Goal: Task Accomplishment & Management: Use online tool/utility

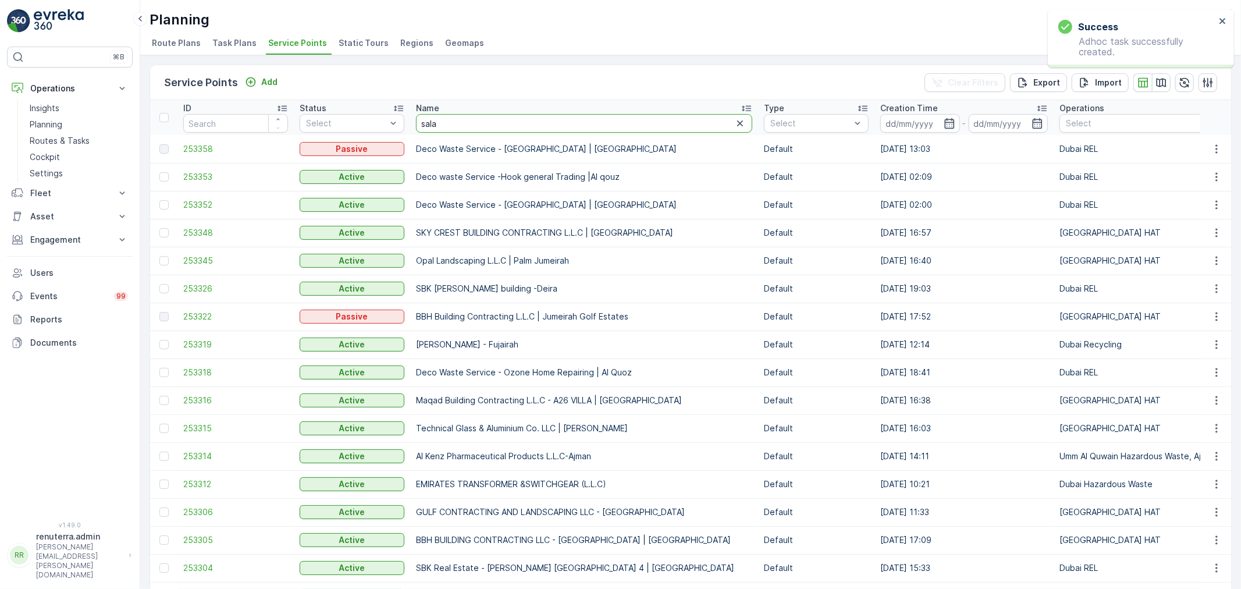
type input "salam"
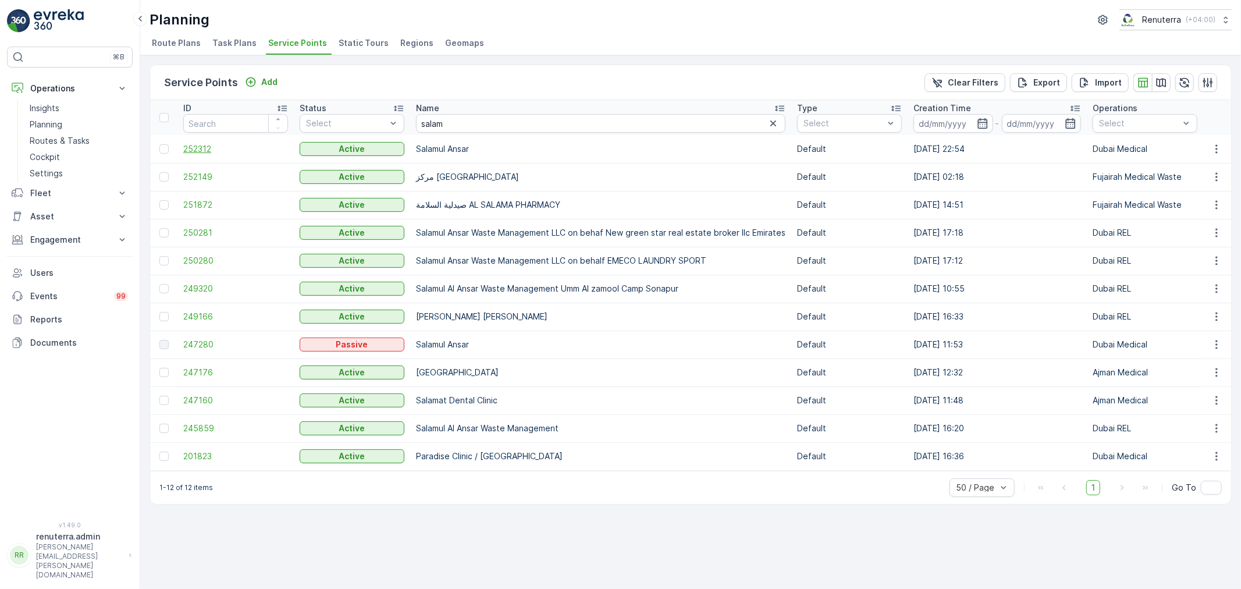
click at [201, 150] on span "252312" at bounding box center [235, 149] width 105 height 12
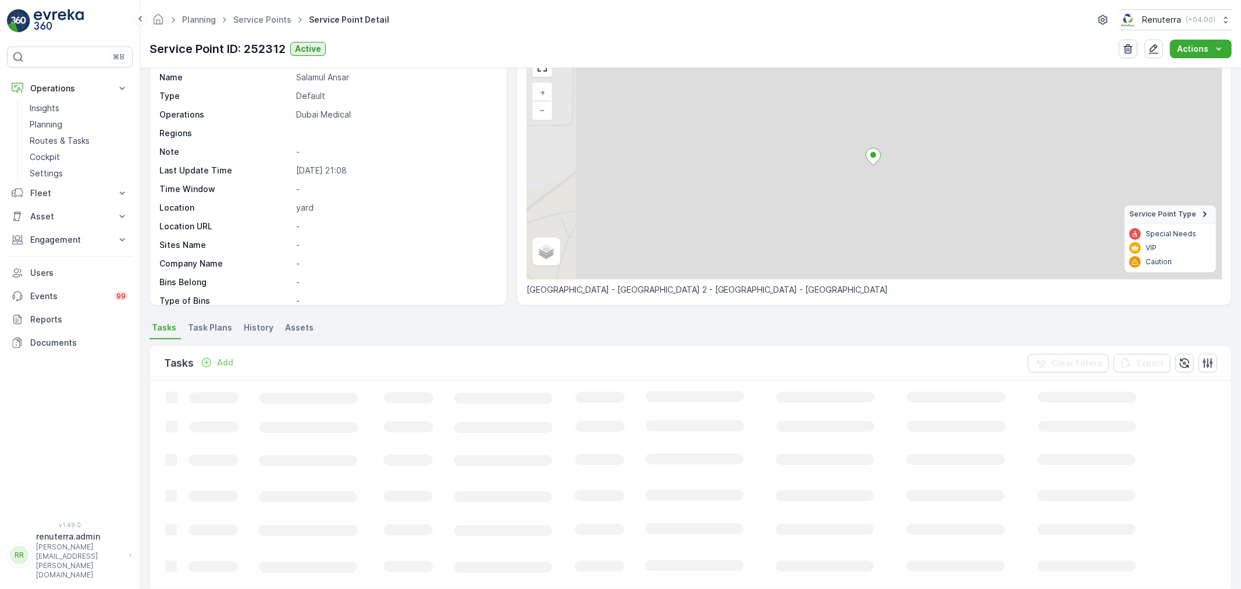
scroll to position [65, 0]
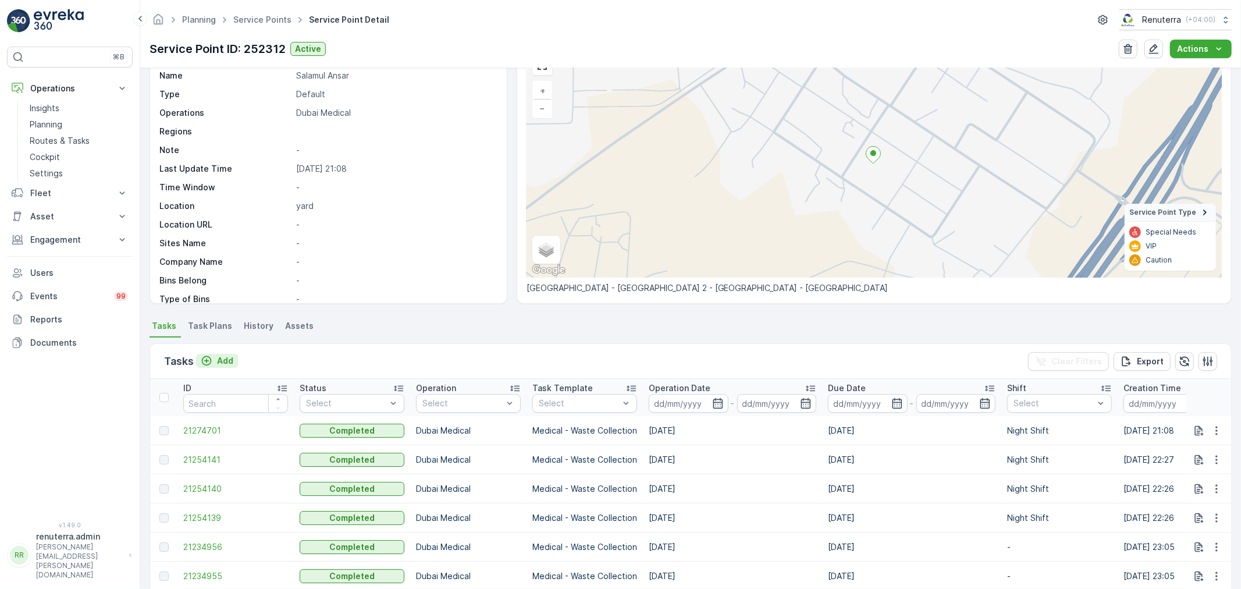
click at [218, 355] on p "Add" at bounding box center [225, 361] width 16 height 12
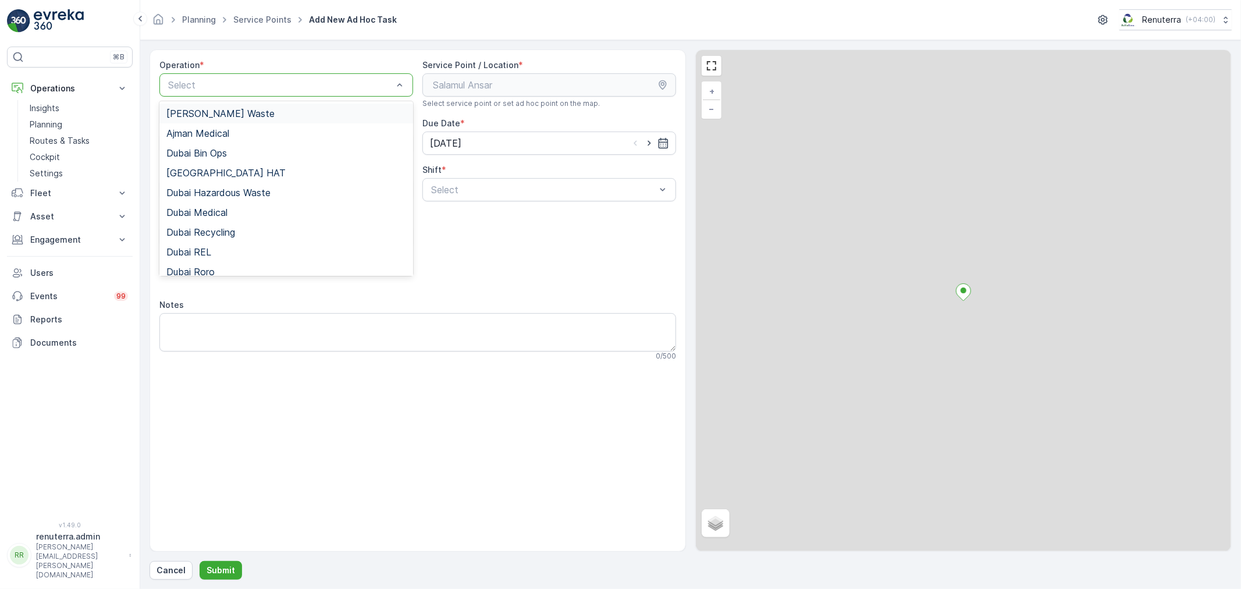
click at [241, 88] on div at bounding box center [280, 85] width 227 height 10
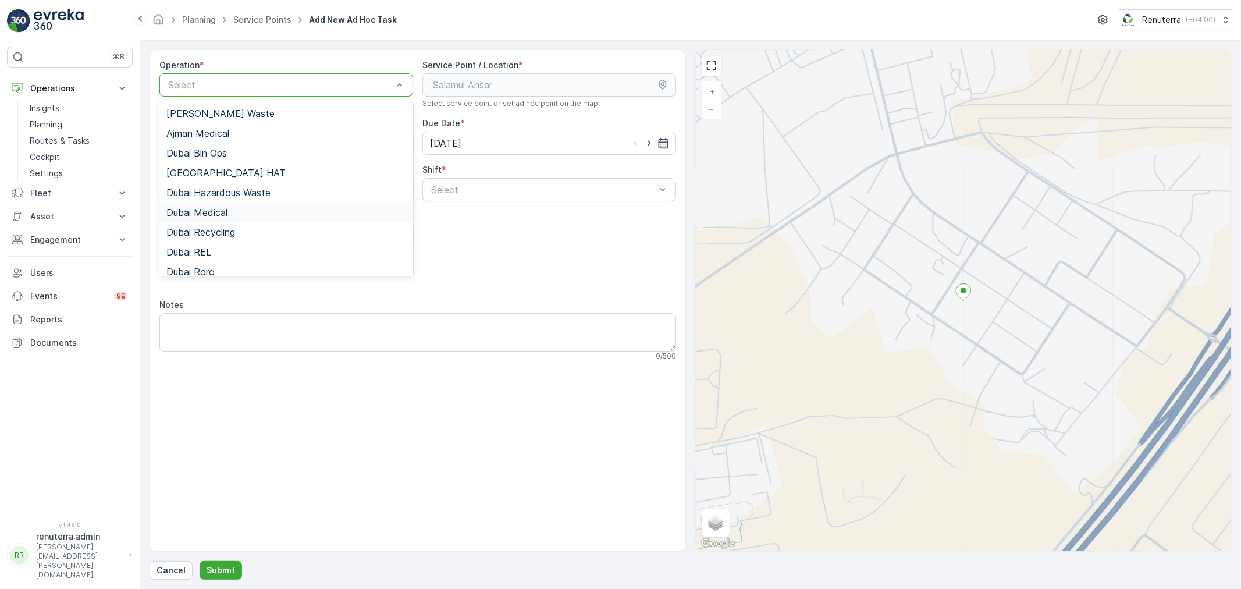
drag, startPoint x: 247, startPoint y: 218, endPoint x: 371, endPoint y: 205, distance: 124.0
click at [248, 216] on div "Dubai Medical" at bounding box center [286, 212] width 254 height 20
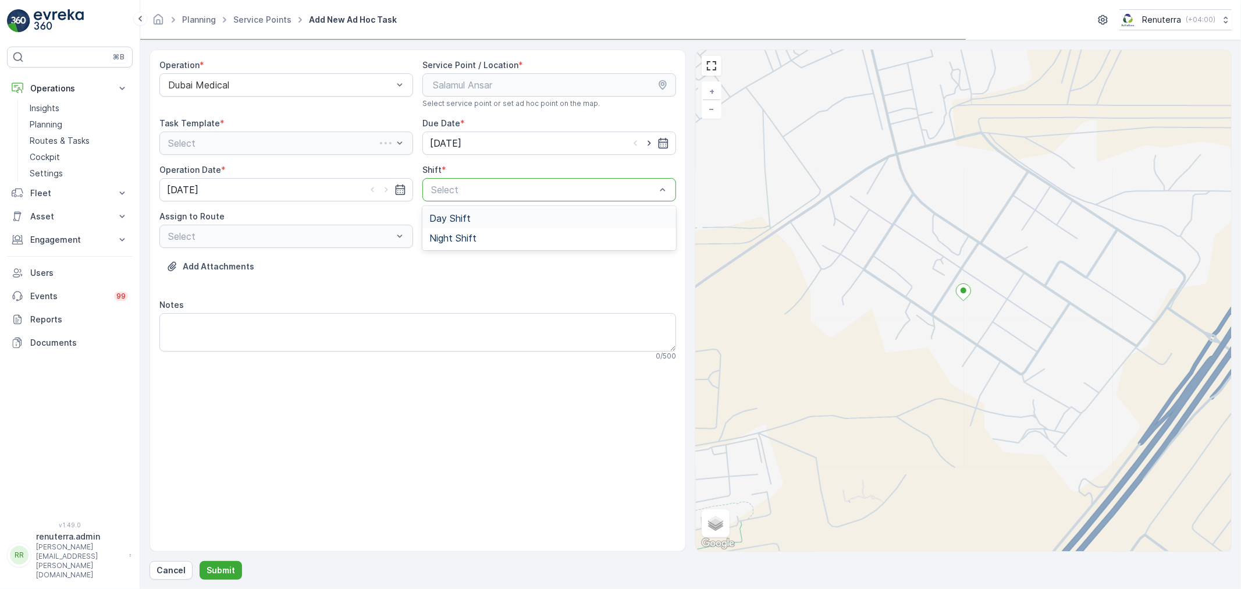
drag, startPoint x: 515, startPoint y: 182, endPoint x: 463, endPoint y: 217, distance: 62.8
click at [513, 184] on div "Select" at bounding box center [549, 189] width 254 height 23
click at [454, 235] on span "Night Shift" at bounding box center [452, 238] width 47 height 10
click at [295, 248] on div "Operation * Dubai Medical Service Point / Location * Select service point or se…" at bounding box center [417, 214] width 517 height 311
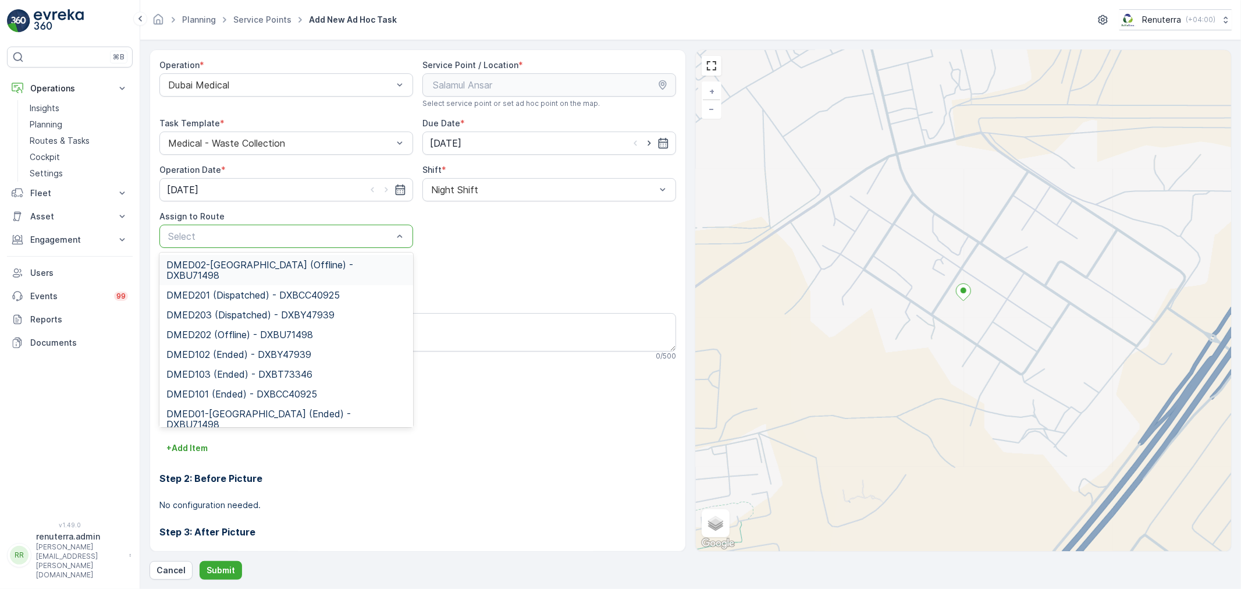
click at [294, 255] on div "DMED02-[GEOGRAPHIC_DATA] (Offline) - DXBU71498" at bounding box center [286, 270] width 254 height 30
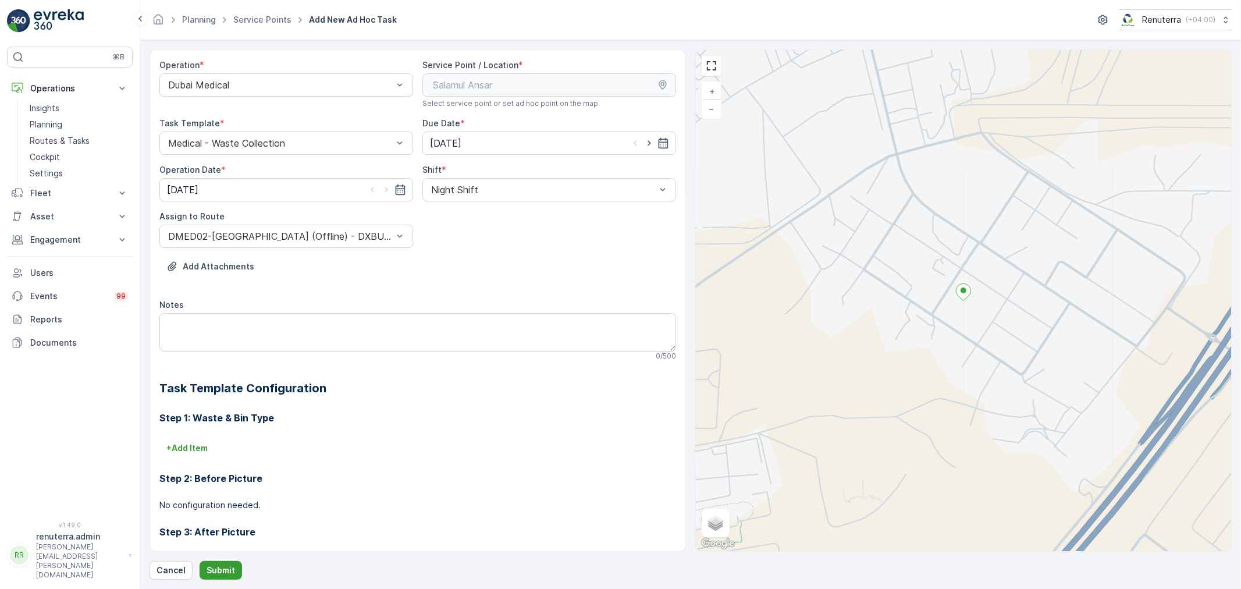
click at [233, 561] on button "Submit" at bounding box center [221, 570] width 42 height 19
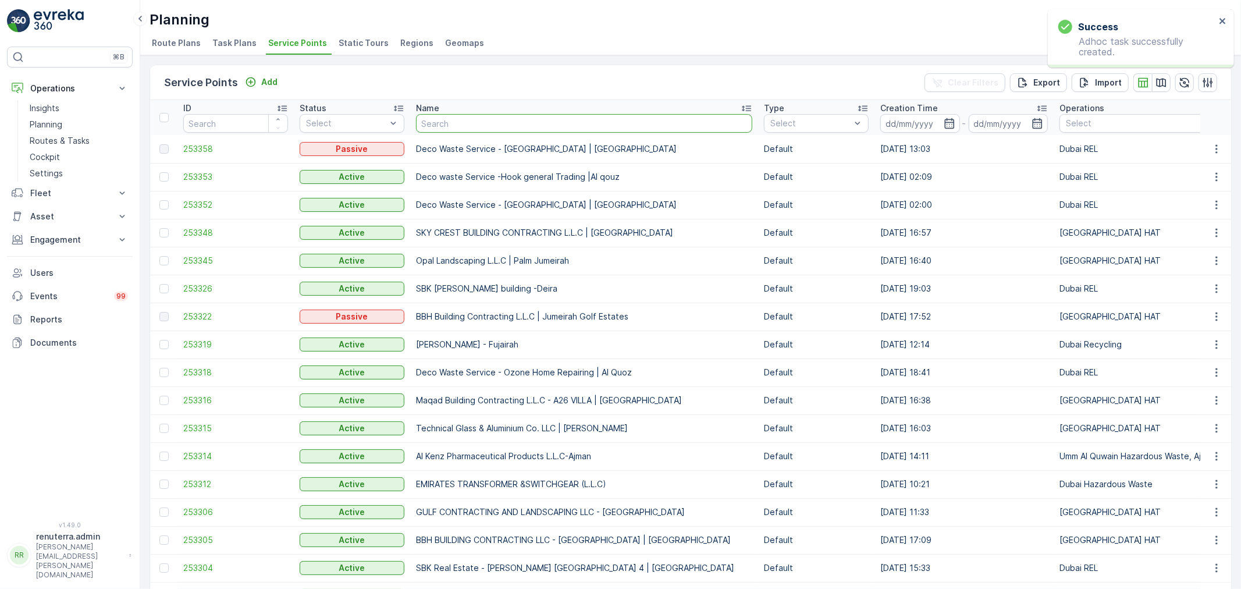
click at [489, 129] on input "text" at bounding box center [584, 123] width 336 height 19
type input "sa;"
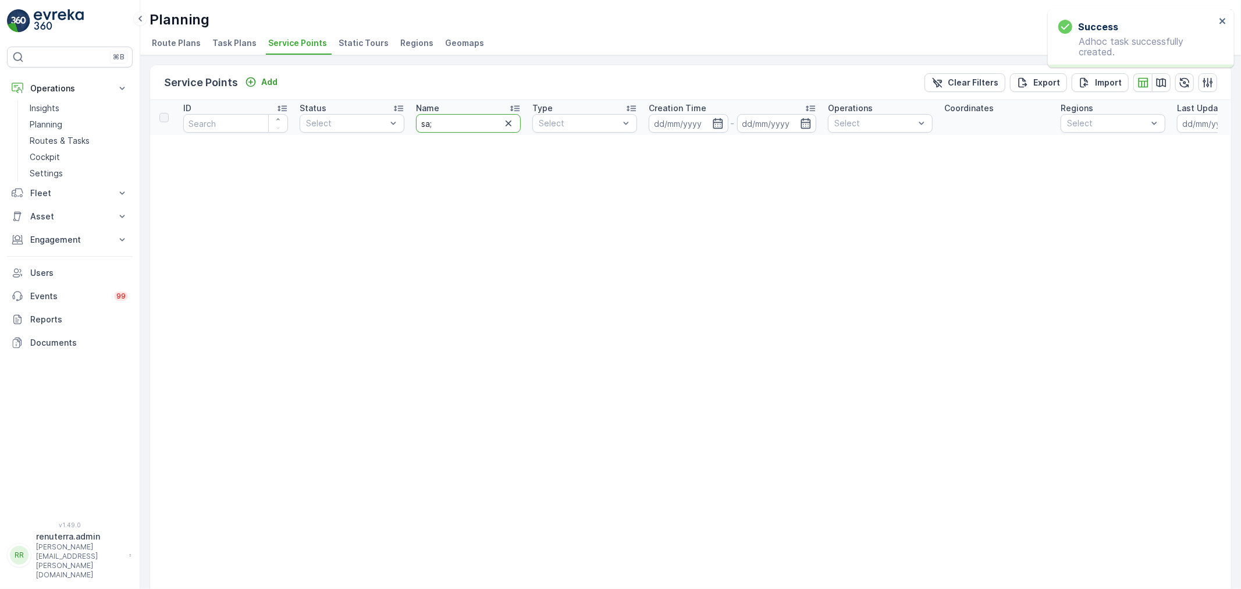
drag, startPoint x: 489, startPoint y: 129, endPoint x: 475, endPoint y: 54, distance: 76.8
type input "salam"
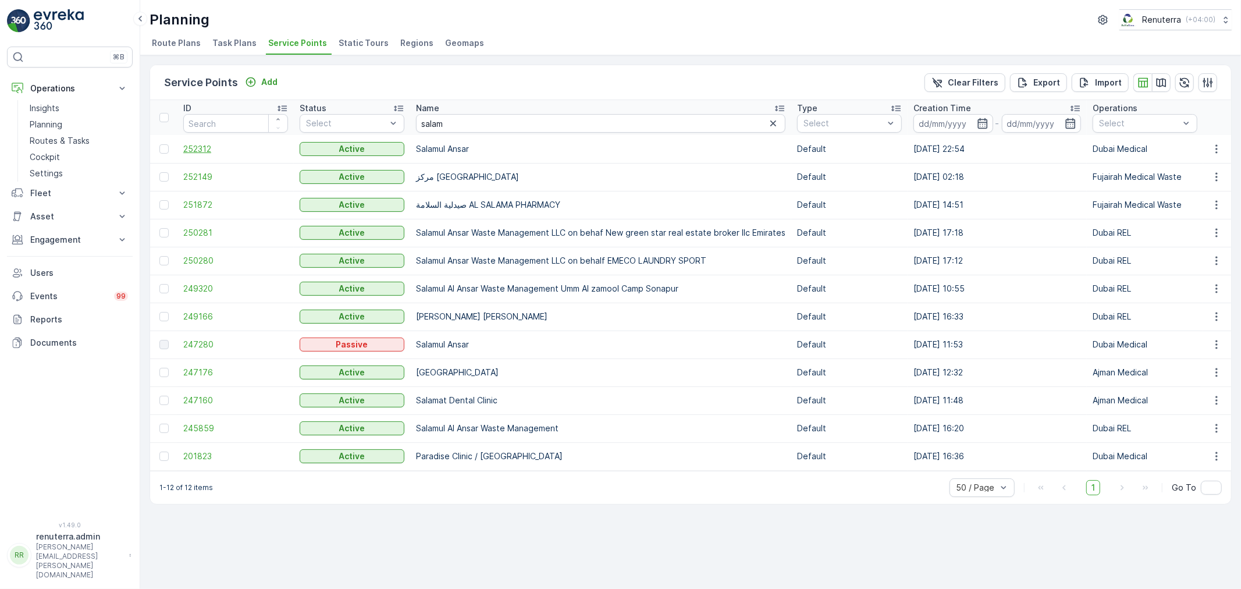
click at [201, 143] on span "252312" at bounding box center [235, 149] width 105 height 12
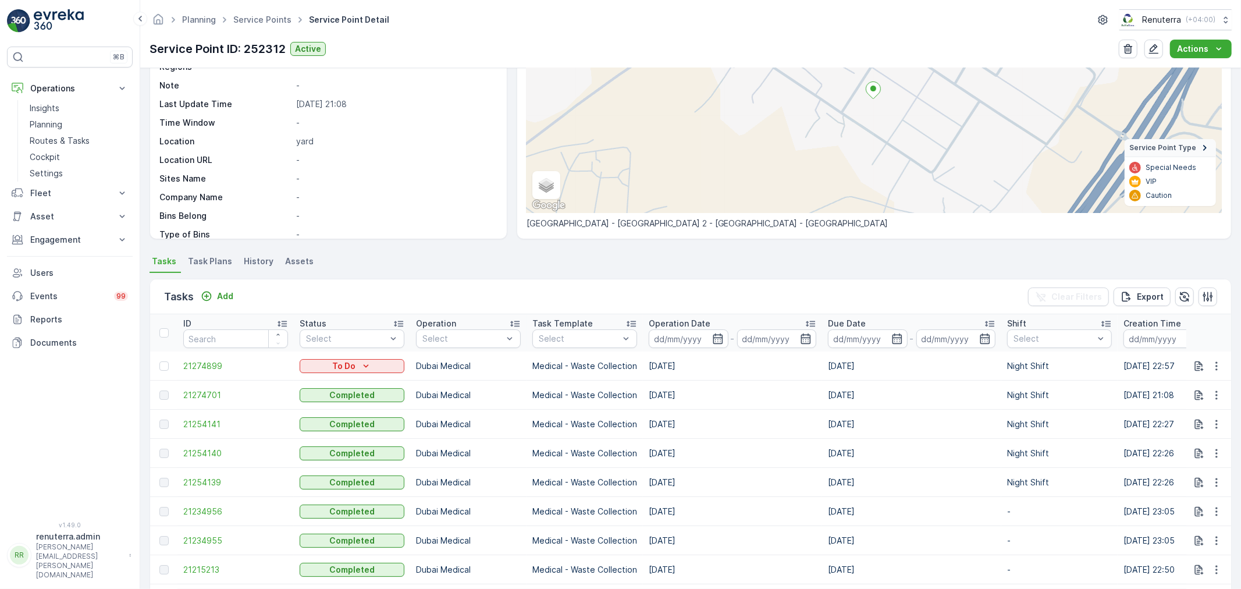
scroll to position [65, 0]
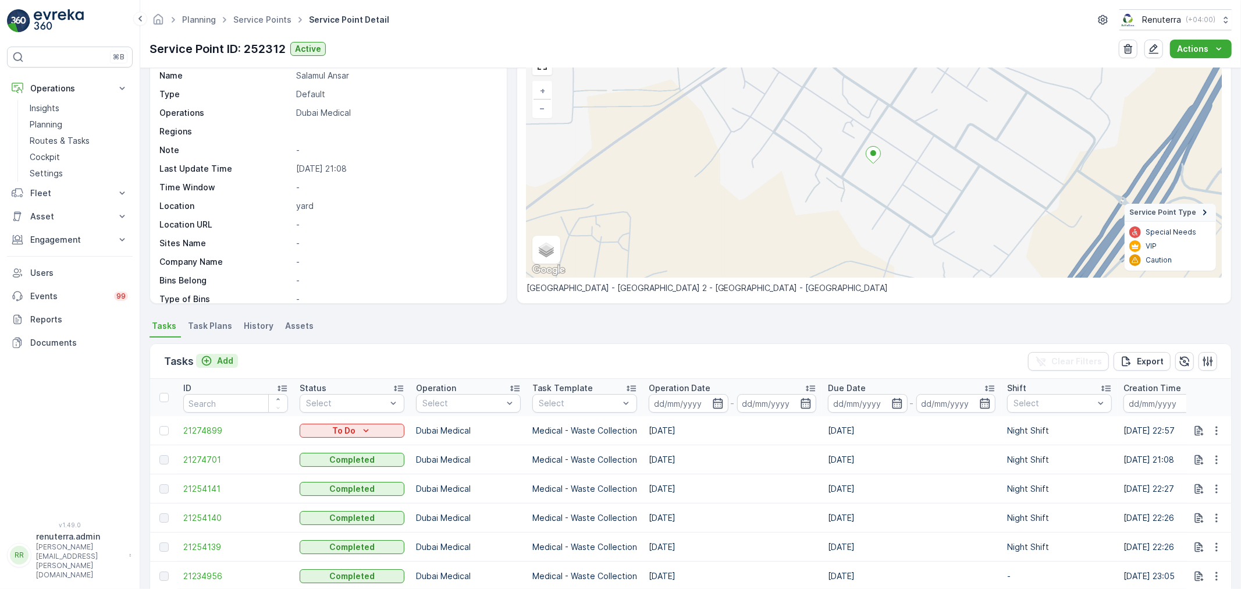
click at [223, 360] on p "Add" at bounding box center [225, 361] width 16 height 12
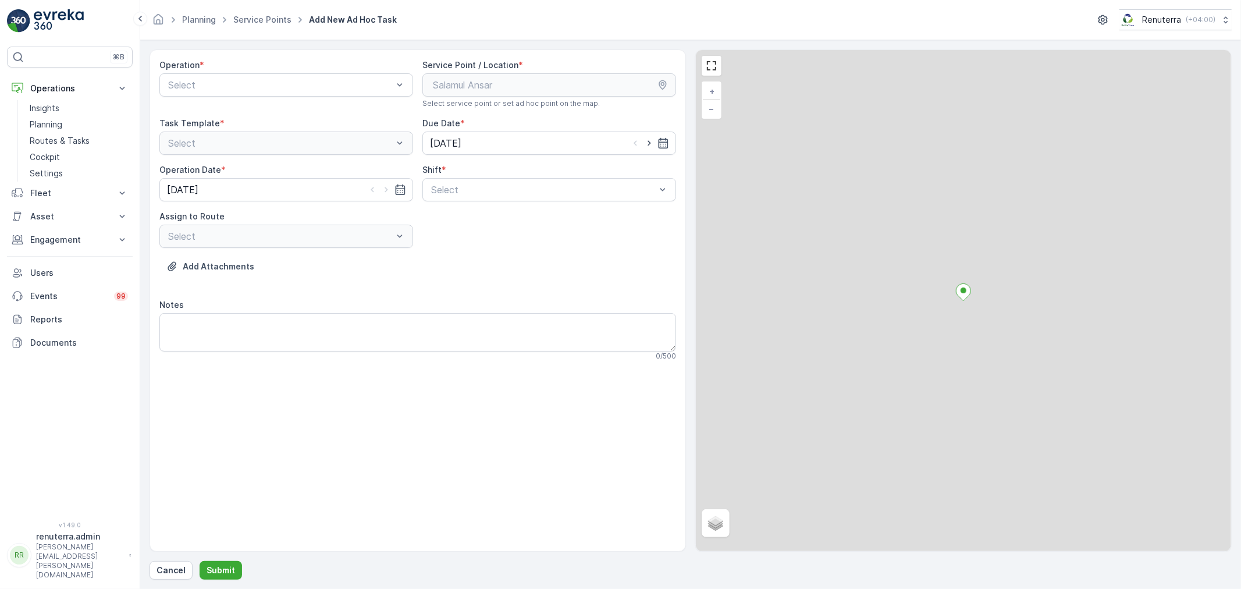
drag, startPoint x: 252, startPoint y: 87, endPoint x: 248, endPoint y: 97, distance: 9.9
click at [253, 90] on div at bounding box center [280, 85] width 227 height 10
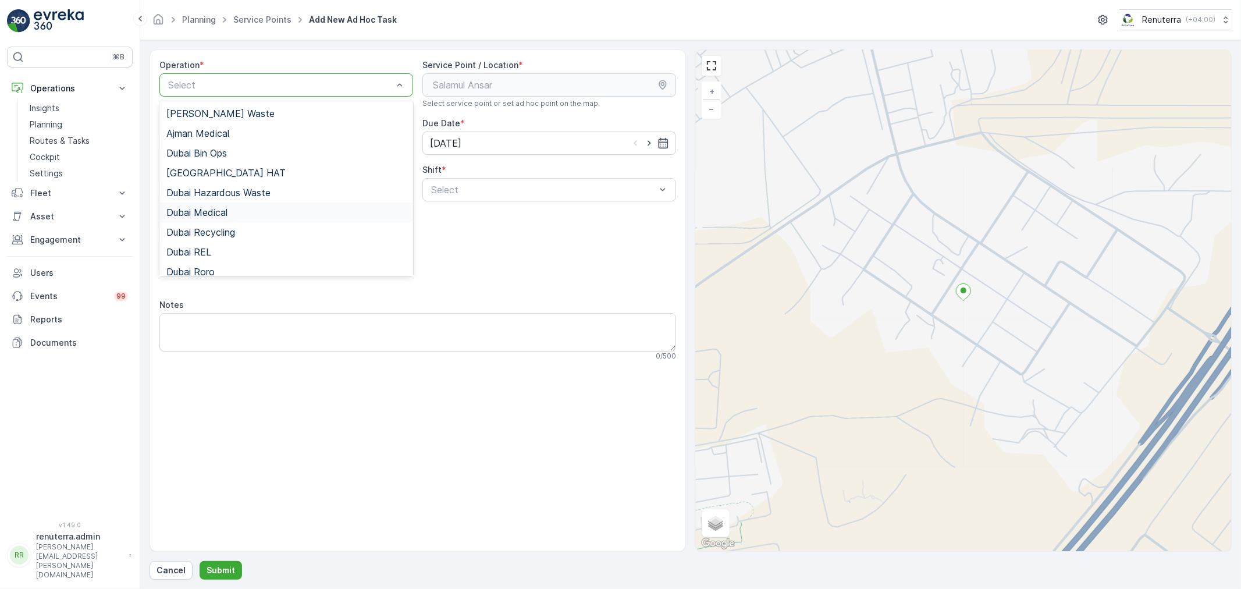
click at [248, 208] on div "Dubai Medical" at bounding box center [286, 212] width 240 height 10
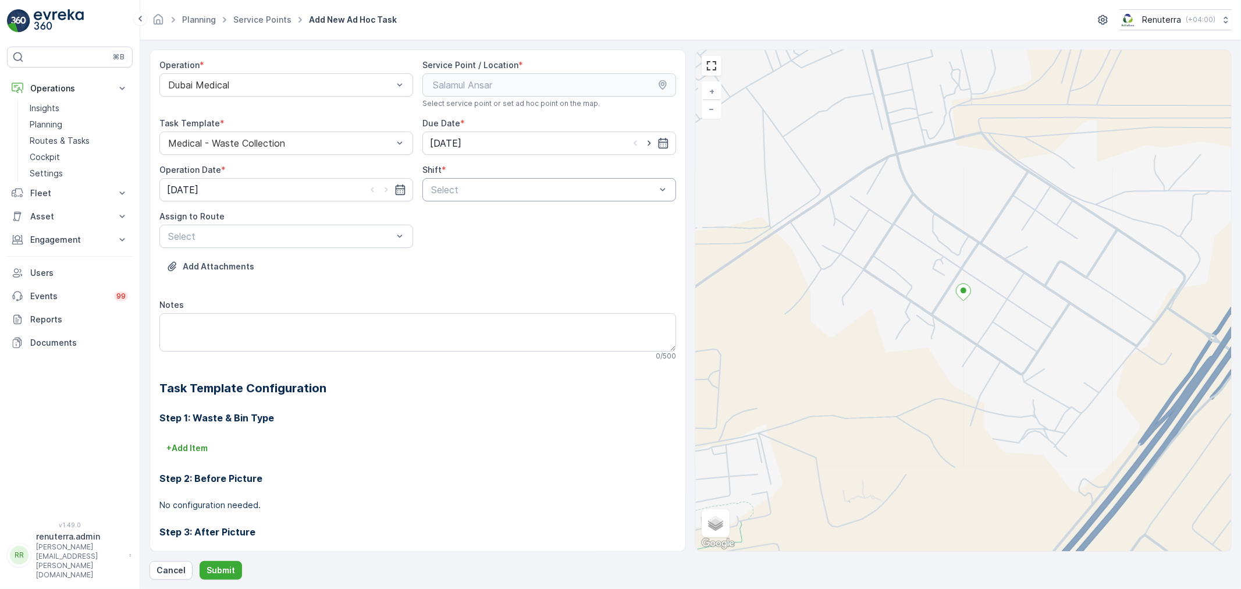
drag, startPoint x: 497, startPoint y: 176, endPoint x: 476, endPoint y: 195, distance: 29.2
click at [497, 179] on div "Shift * Select" at bounding box center [549, 182] width 254 height 37
drag, startPoint x: 476, startPoint y: 195, endPoint x: 468, endPoint y: 205, distance: 12.4
drag, startPoint x: 449, startPoint y: 237, endPoint x: 369, endPoint y: 243, distance: 80.5
click at [445, 241] on span "Night Shift" at bounding box center [452, 238] width 47 height 10
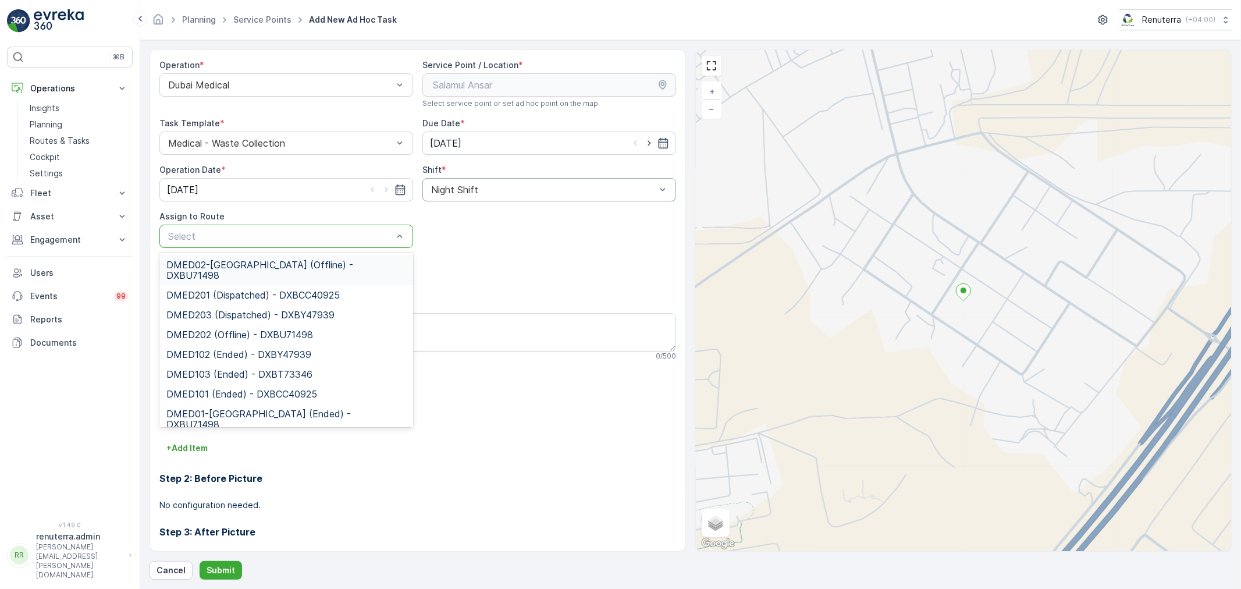
drag, startPoint x: 301, startPoint y: 253, endPoint x: 299, endPoint y: 260, distance: 7.2
click at [300, 254] on div "DMED02-Khawaneej Yard (Offline) - DXBU71498 DMED201 (Dispatched) - DXBCC40925 D…" at bounding box center [286, 340] width 254 height 175
drag, startPoint x: 297, startPoint y: 265, endPoint x: 272, endPoint y: 297, distance: 40.5
click at [297, 266] on span "DMED02-[GEOGRAPHIC_DATA] (Offline) - DXBU71498" at bounding box center [286, 270] width 240 height 21
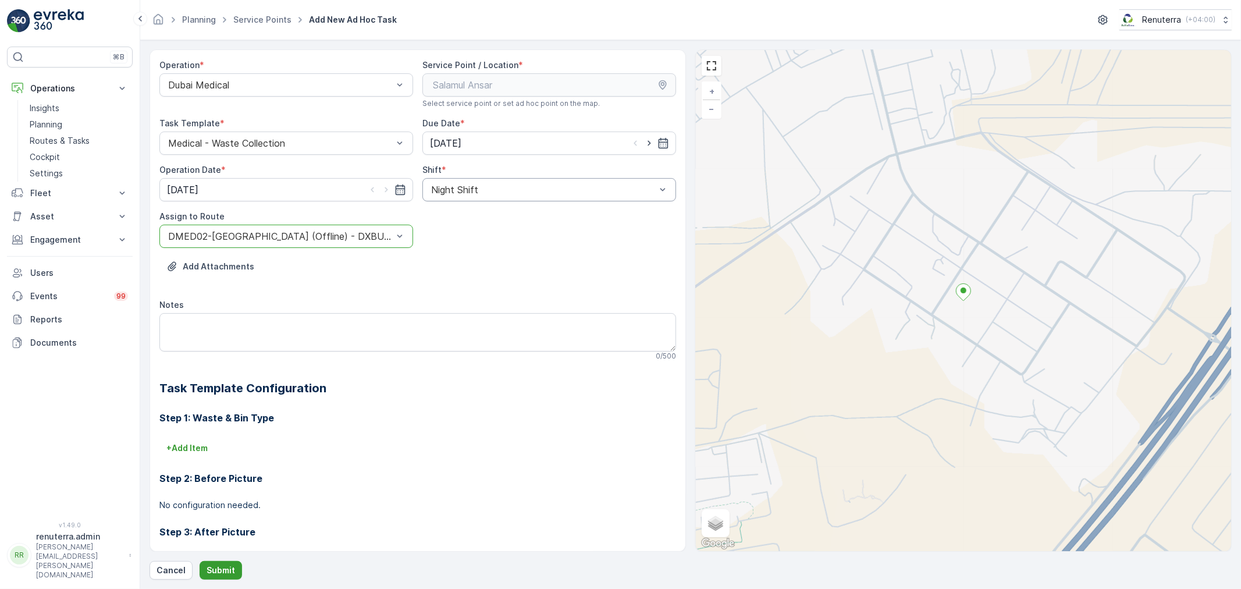
drag, startPoint x: 219, startPoint y: 567, endPoint x: 225, endPoint y: 566, distance: 6.1
click at [225, 566] on p "Submit" at bounding box center [221, 570] width 29 height 12
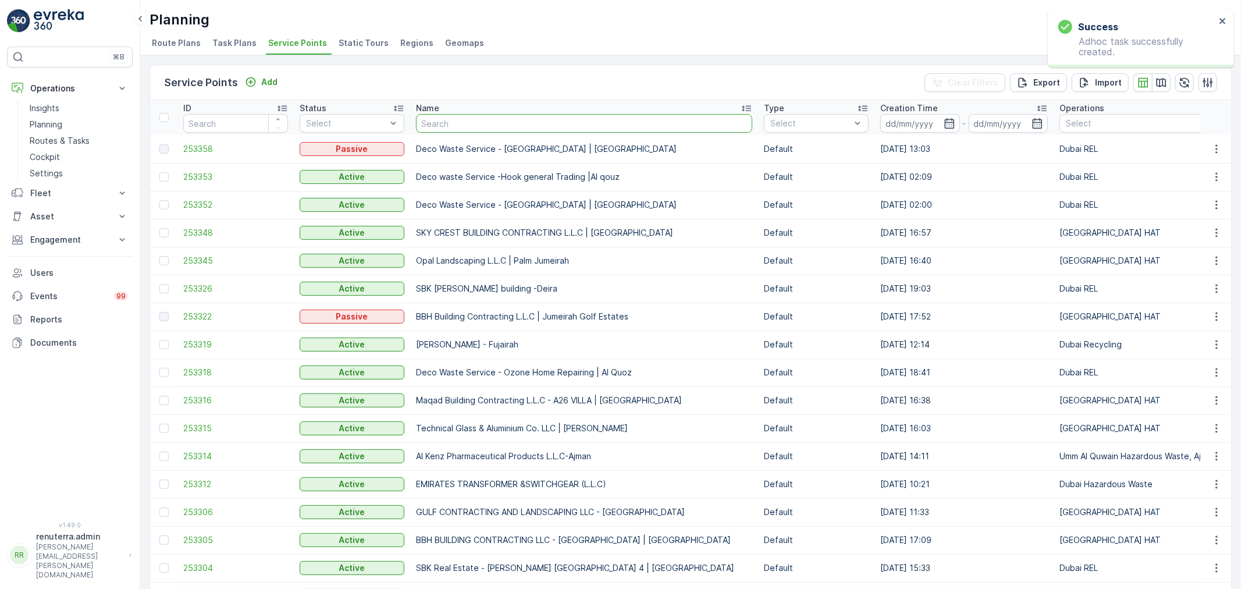
click at [453, 120] on input "text" at bounding box center [584, 123] width 336 height 19
type input "dott"
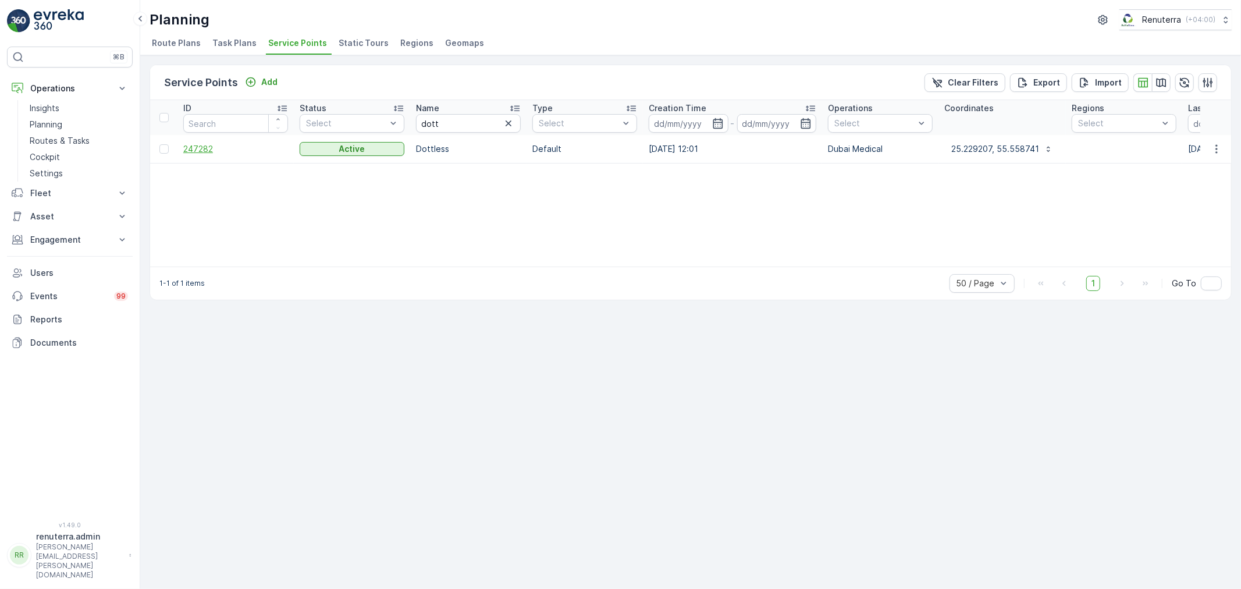
click at [190, 150] on span "247282" at bounding box center [235, 149] width 105 height 12
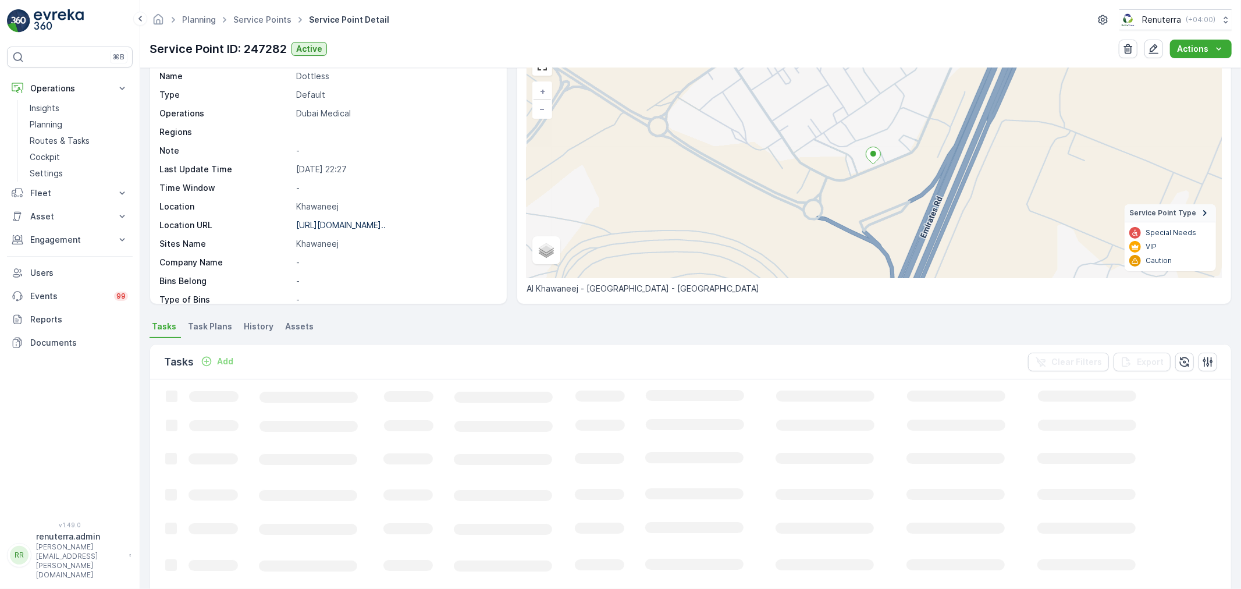
scroll to position [65, 0]
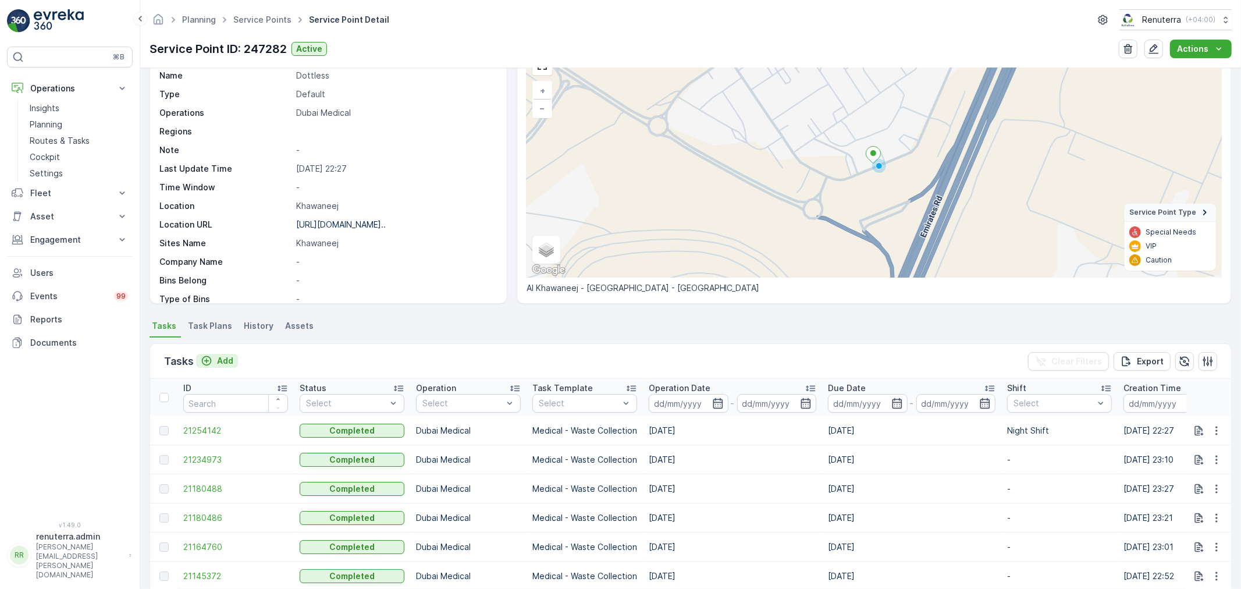
click at [219, 364] on p "Add" at bounding box center [225, 361] width 16 height 12
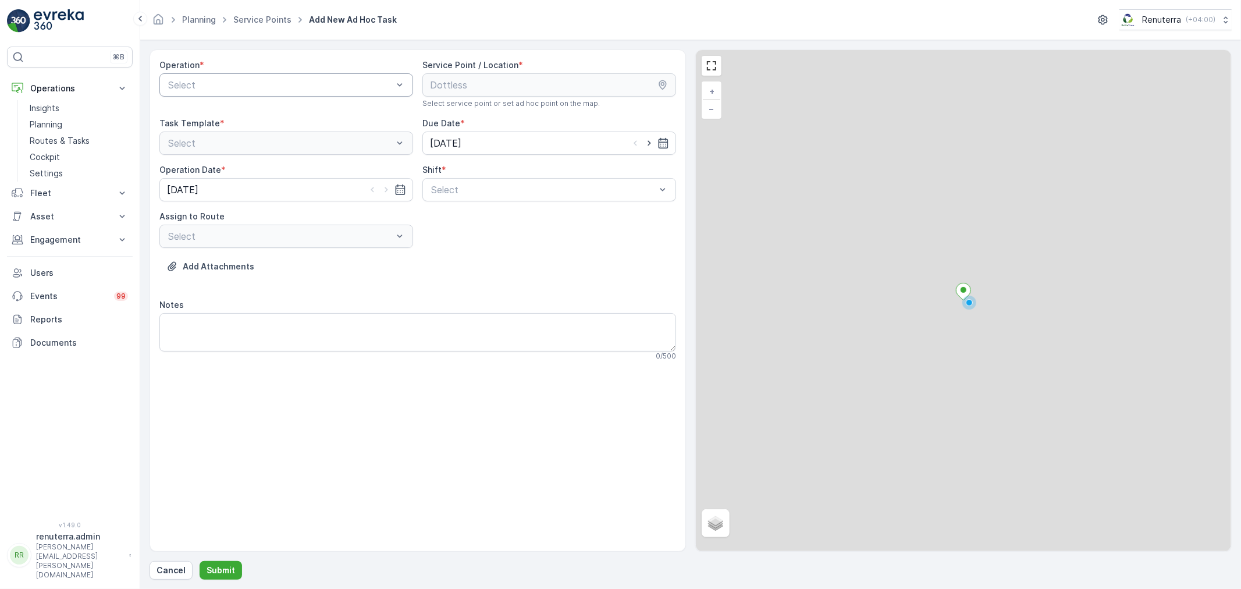
click at [260, 78] on div "Select" at bounding box center [286, 84] width 254 height 23
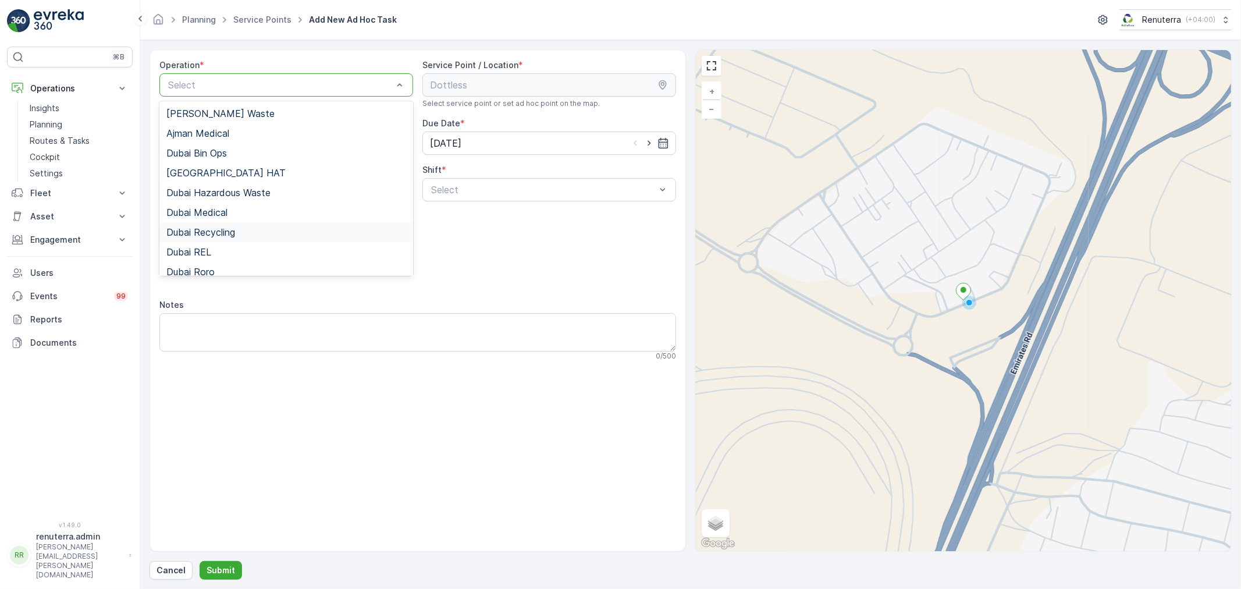
click at [250, 222] on div "Dubai Recycling" at bounding box center [286, 232] width 254 height 20
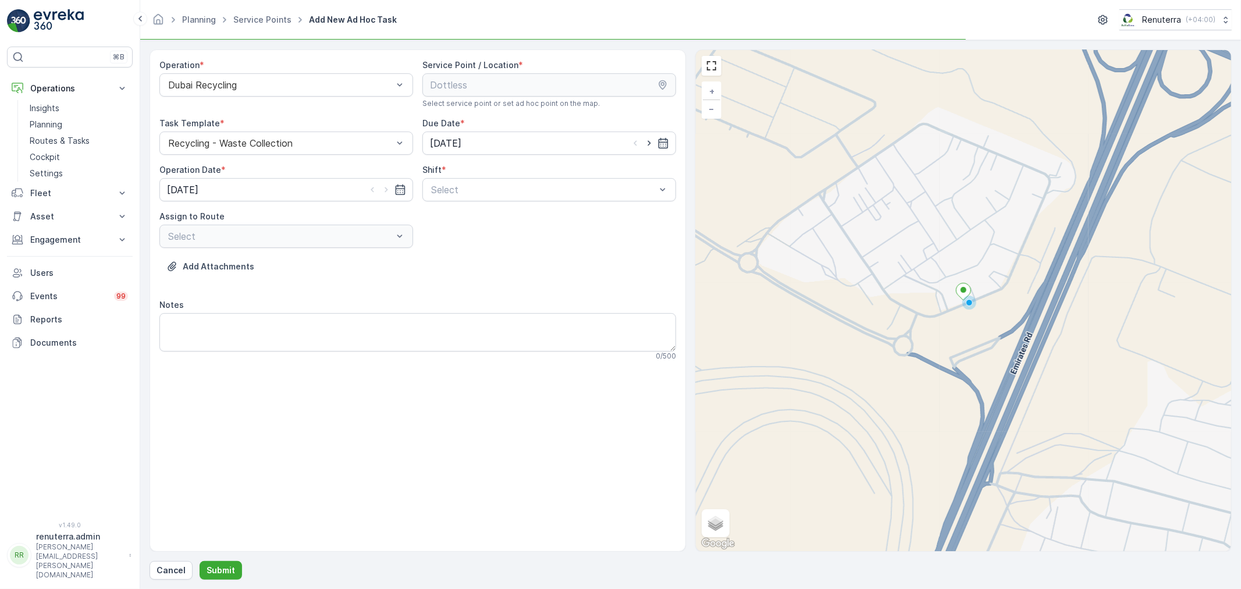
click at [257, 97] on div "Operation * Dubai Recycling" at bounding box center [286, 83] width 254 height 49
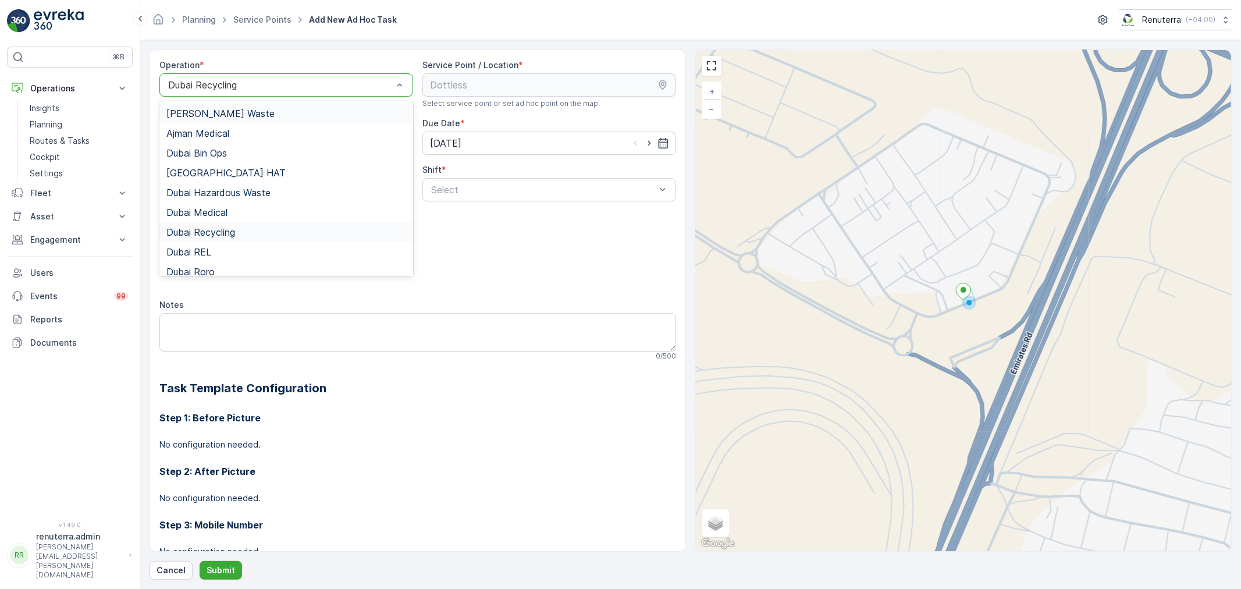
click at [246, 92] on div "Dubai Recycling" at bounding box center [286, 84] width 254 height 23
click at [229, 205] on div "Dubai Medical" at bounding box center [286, 212] width 254 height 20
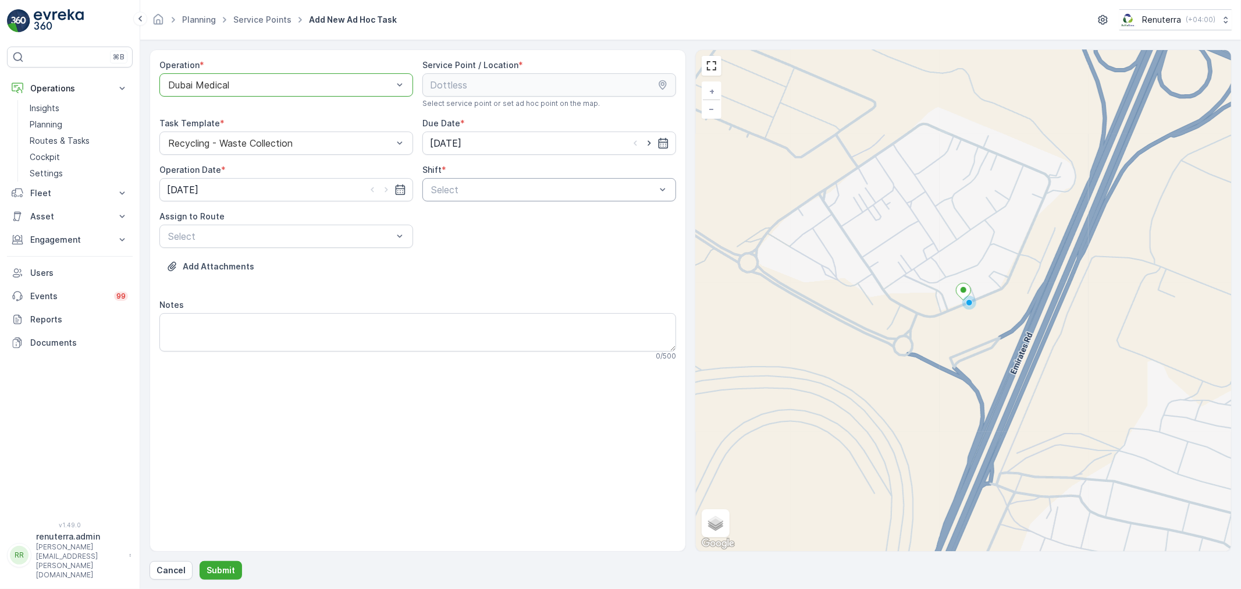
click at [524, 186] on div at bounding box center [543, 189] width 227 height 10
click at [450, 233] on span "Night Shift" at bounding box center [452, 238] width 47 height 10
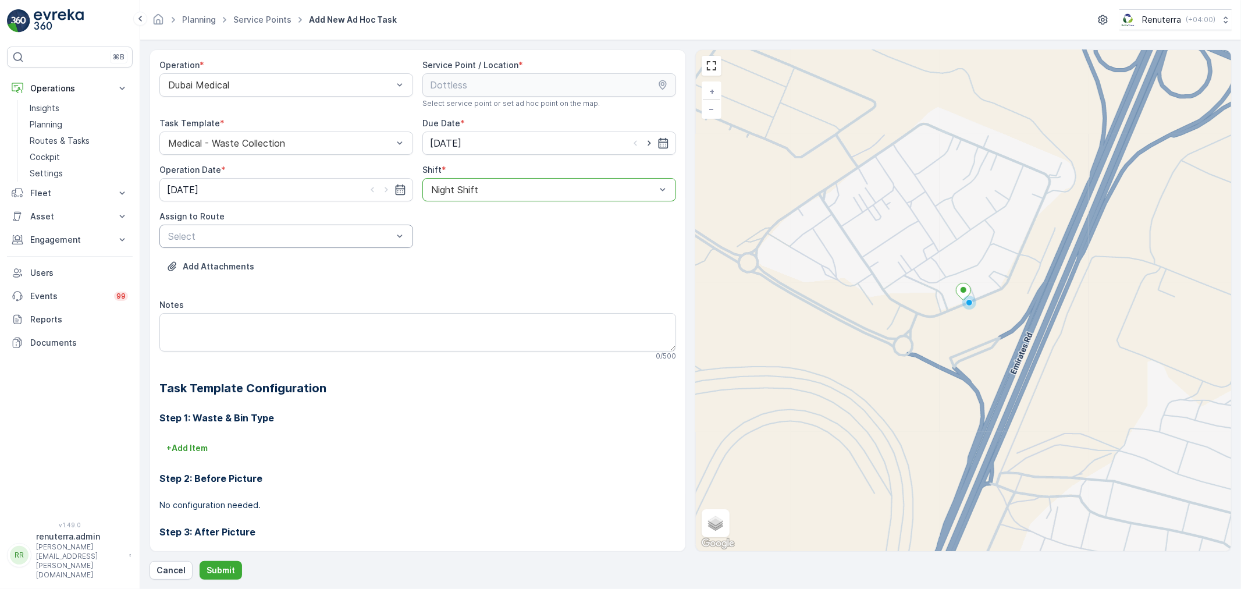
click at [312, 235] on div at bounding box center [280, 236] width 227 height 10
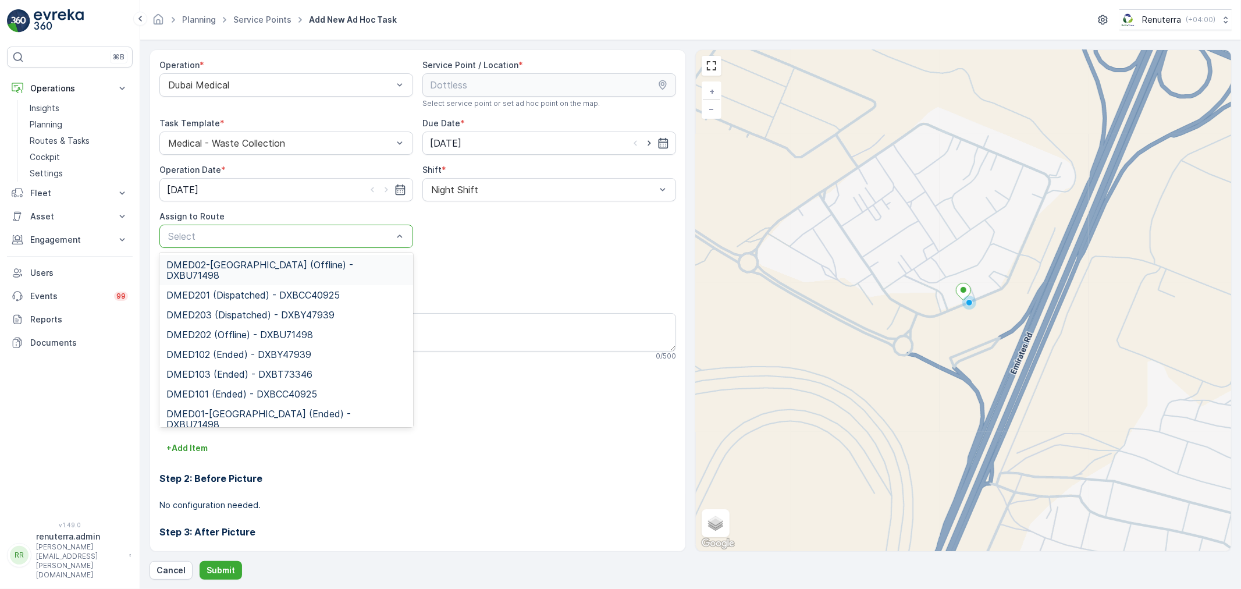
click at [300, 262] on span "DMED02-[GEOGRAPHIC_DATA] (Offline) - DXBU71498" at bounding box center [286, 270] width 240 height 21
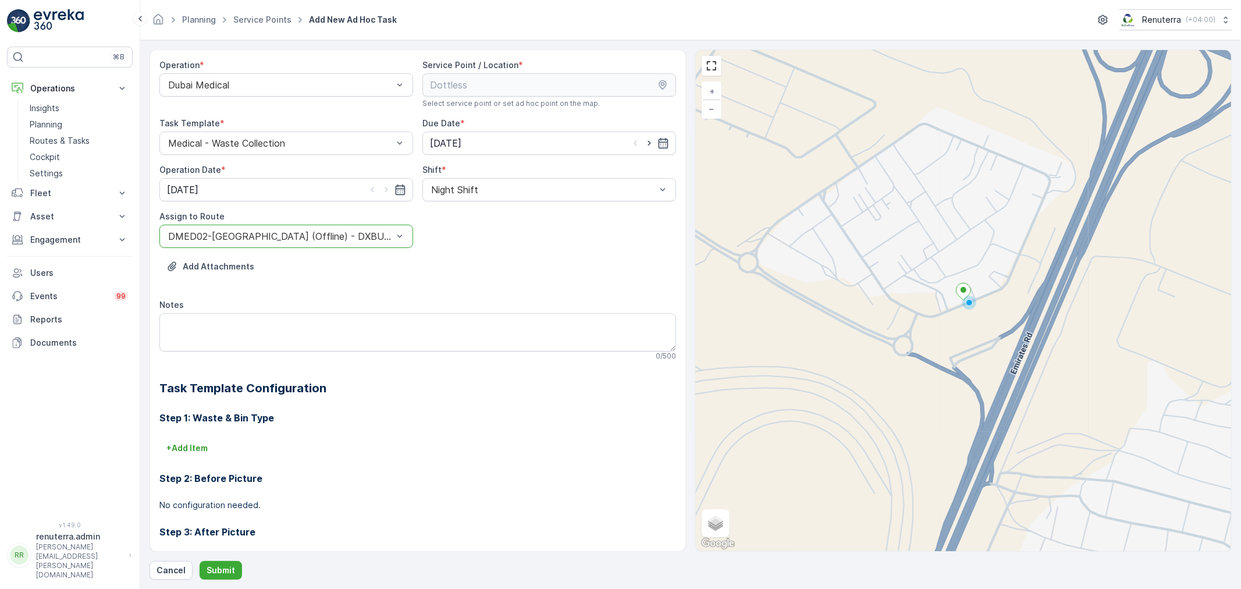
click at [216, 557] on div "Operation * Dubai Medical Service Point / Location * Select service point or se…" at bounding box center [691, 314] width 1082 height 530
click at [215, 563] on button "Submit" at bounding box center [221, 570] width 42 height 19
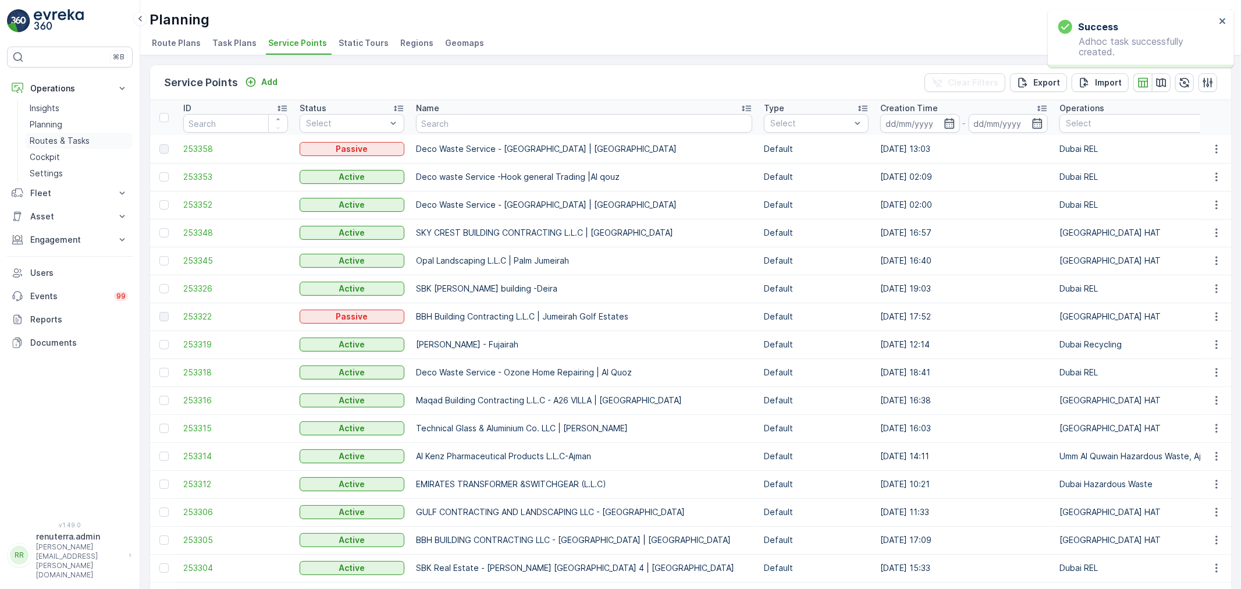
click at [65, 134] on link "Routes & Tasks" at bounding box center [79, 141] width 108 height 16
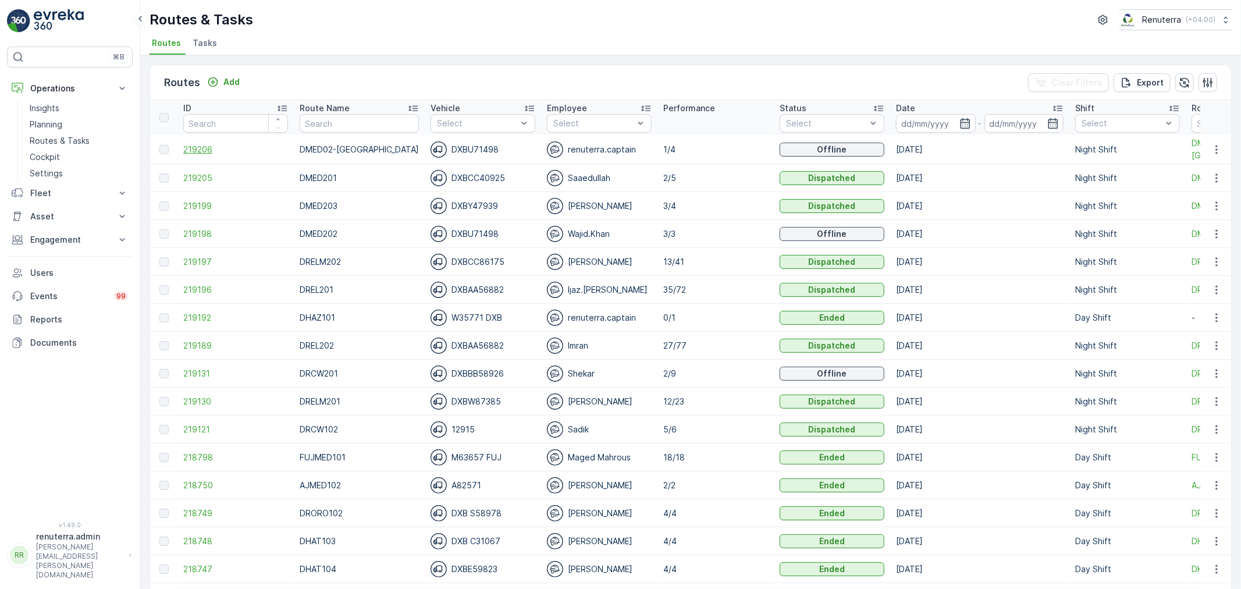
click at [204, 147] on span "219206" at bounding box center [235, 150] width 105 height 12
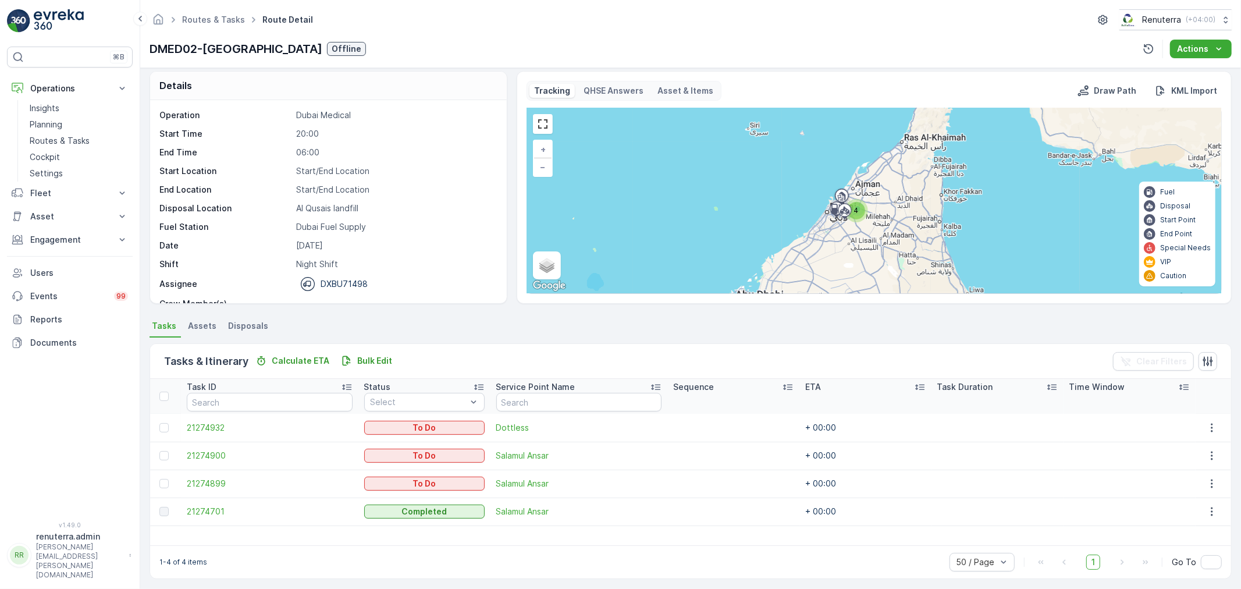
scroll to position [10, 0]
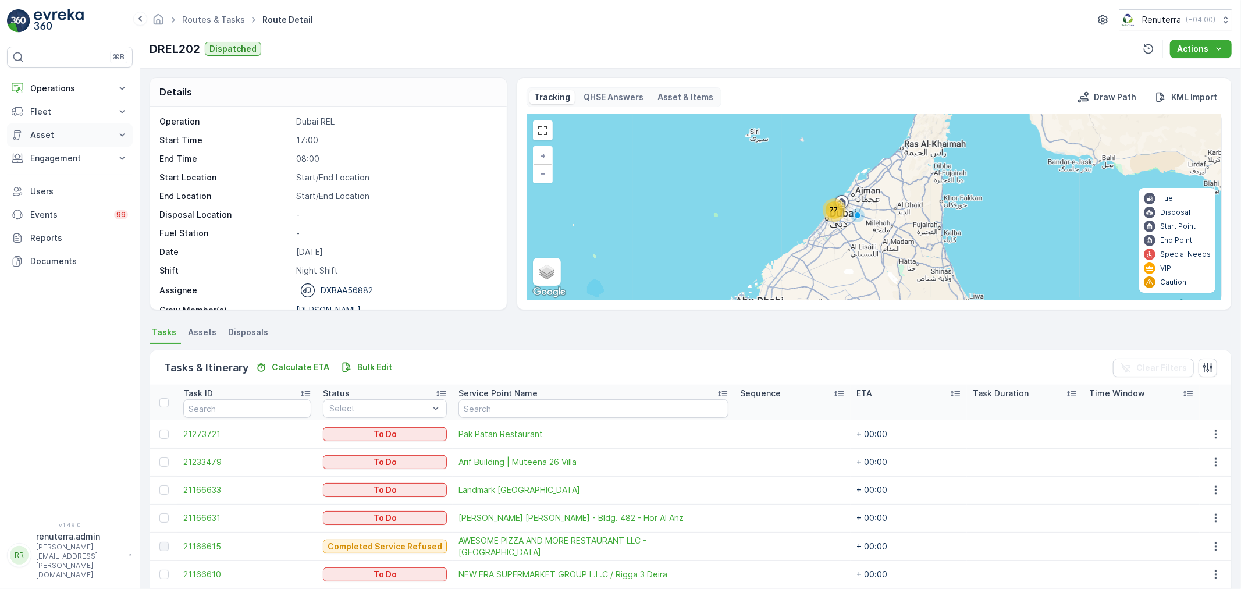
scroll to position [37, 0]
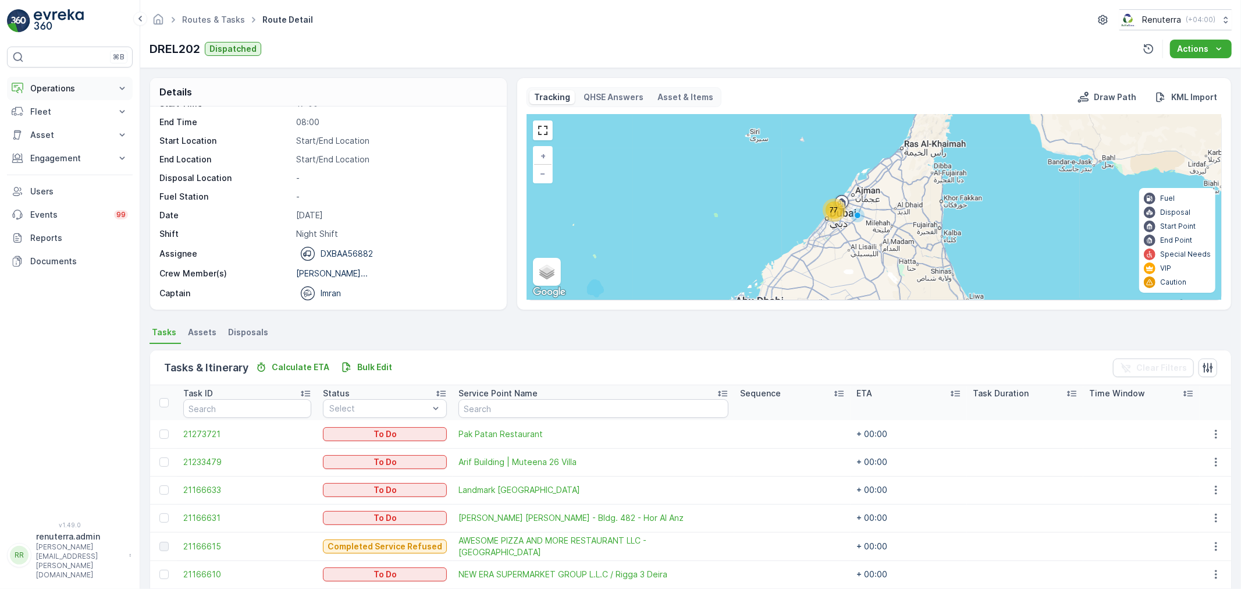
click at [70, 94] on p "Operations" at bounding box center [69, 89] width 79 height 12
click at [78, 145] on p "Routes & Tasks" at bounding box center [60, 141] width 60 height 12
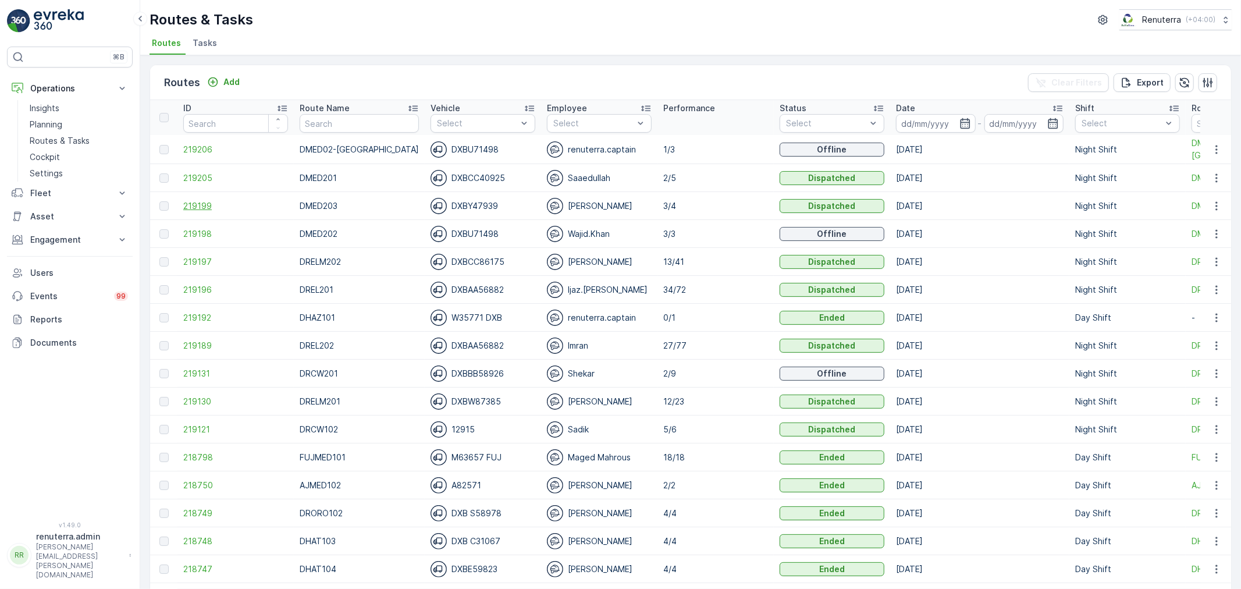
click at [195, 210] on span "219199" at bounding box center [235, 206] width 105 height 12
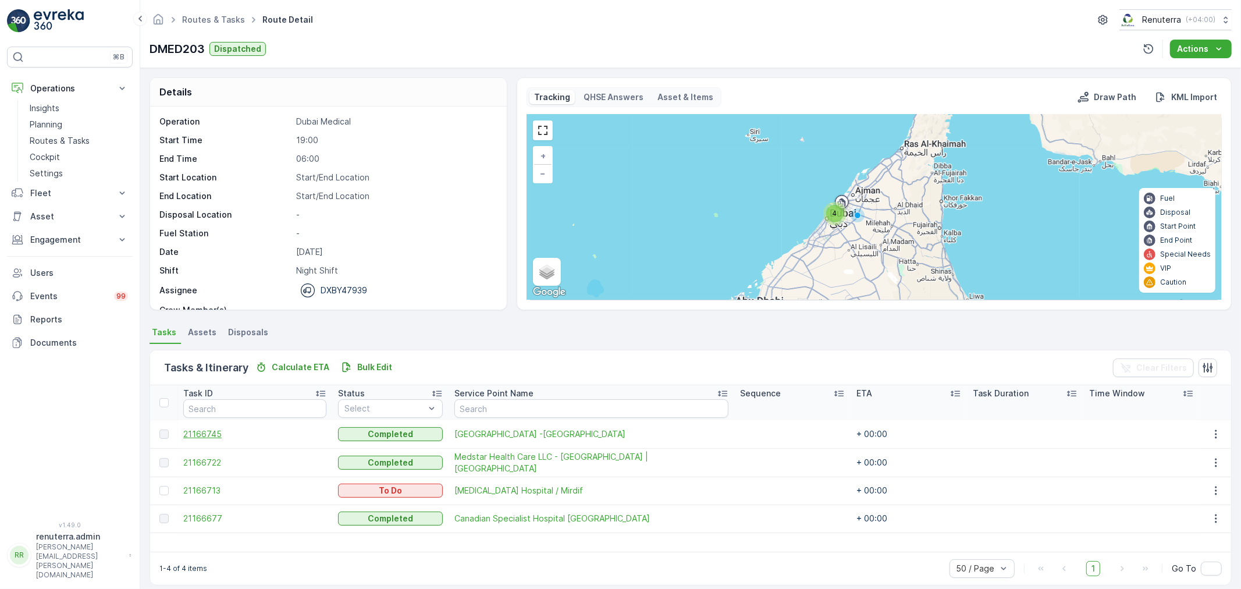
click at [221, 428] on span "21166745" at bounding box center [254, 434] width 143 height 12
click at [219, 467] on span "21166722" at bounding box center [254, 463] width 143 height 12
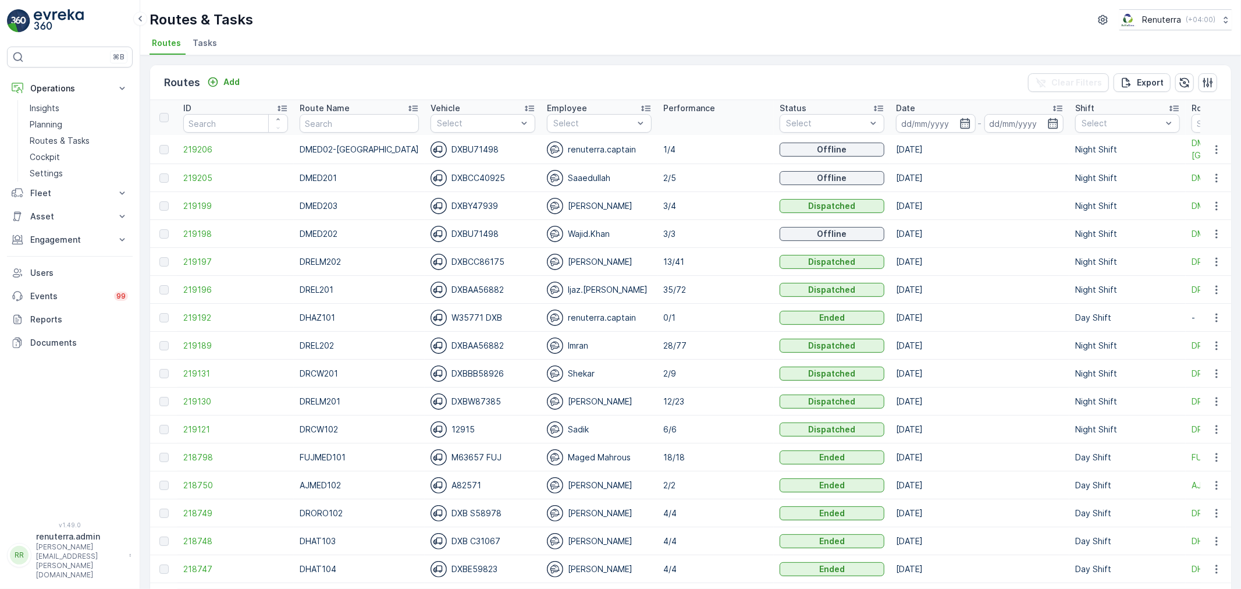
click at [175, 202] on td at bounding box center [163, 206] width 27 height 28
click at [193, 170] on td "219205" at bounding box center [235, 178] width 116 height 28
click at [215, 176] on span "219205" at bounding box center [235, 178] width 105 height 12
